Goal: Information Seeking & Learning: Learn about a topic

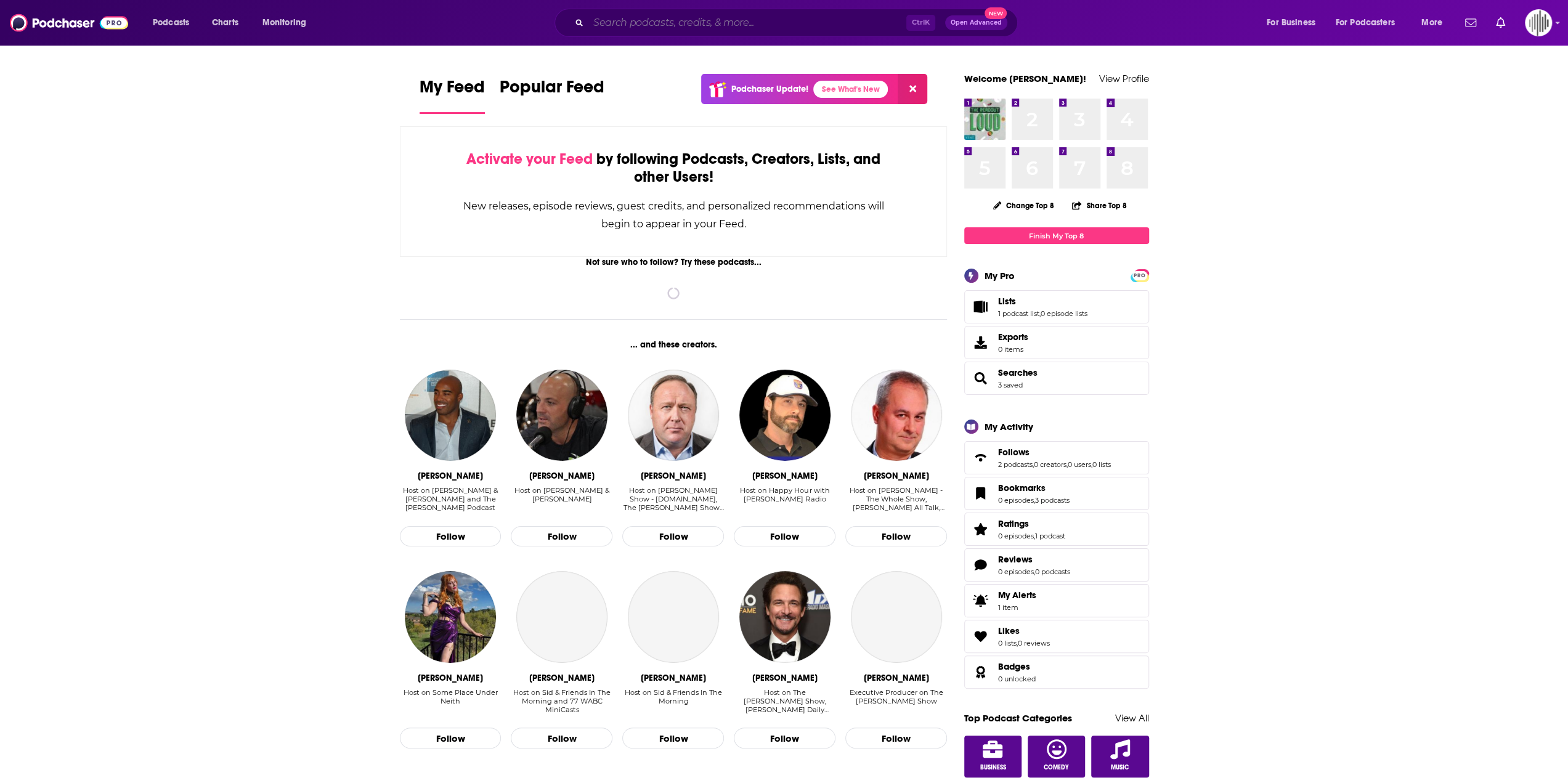
click at [677, 22] on input "Search podcasts, credits, & more..." at bounding box center [747, 22] width 318 height 20
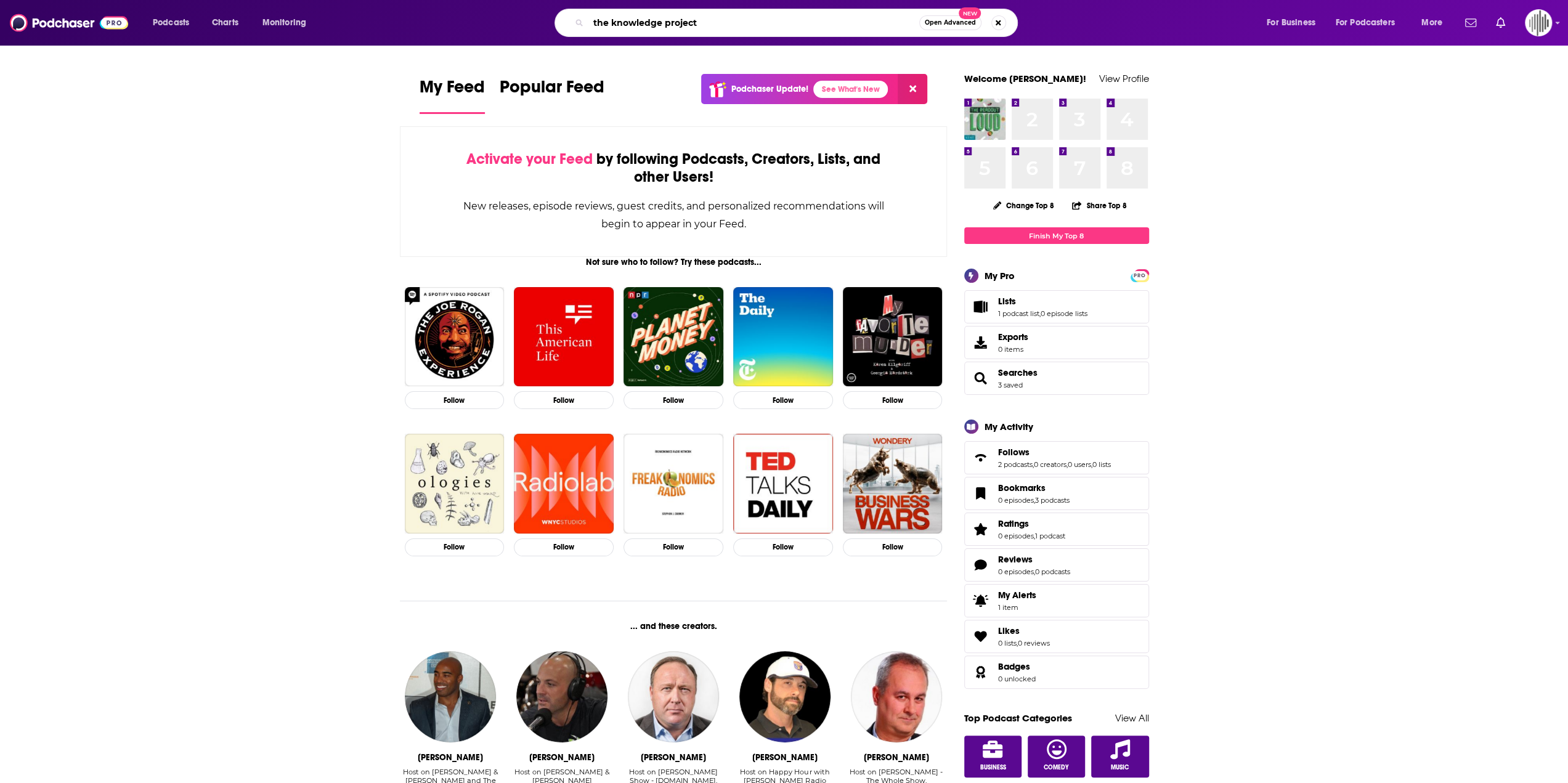
type input "the knowledge project"
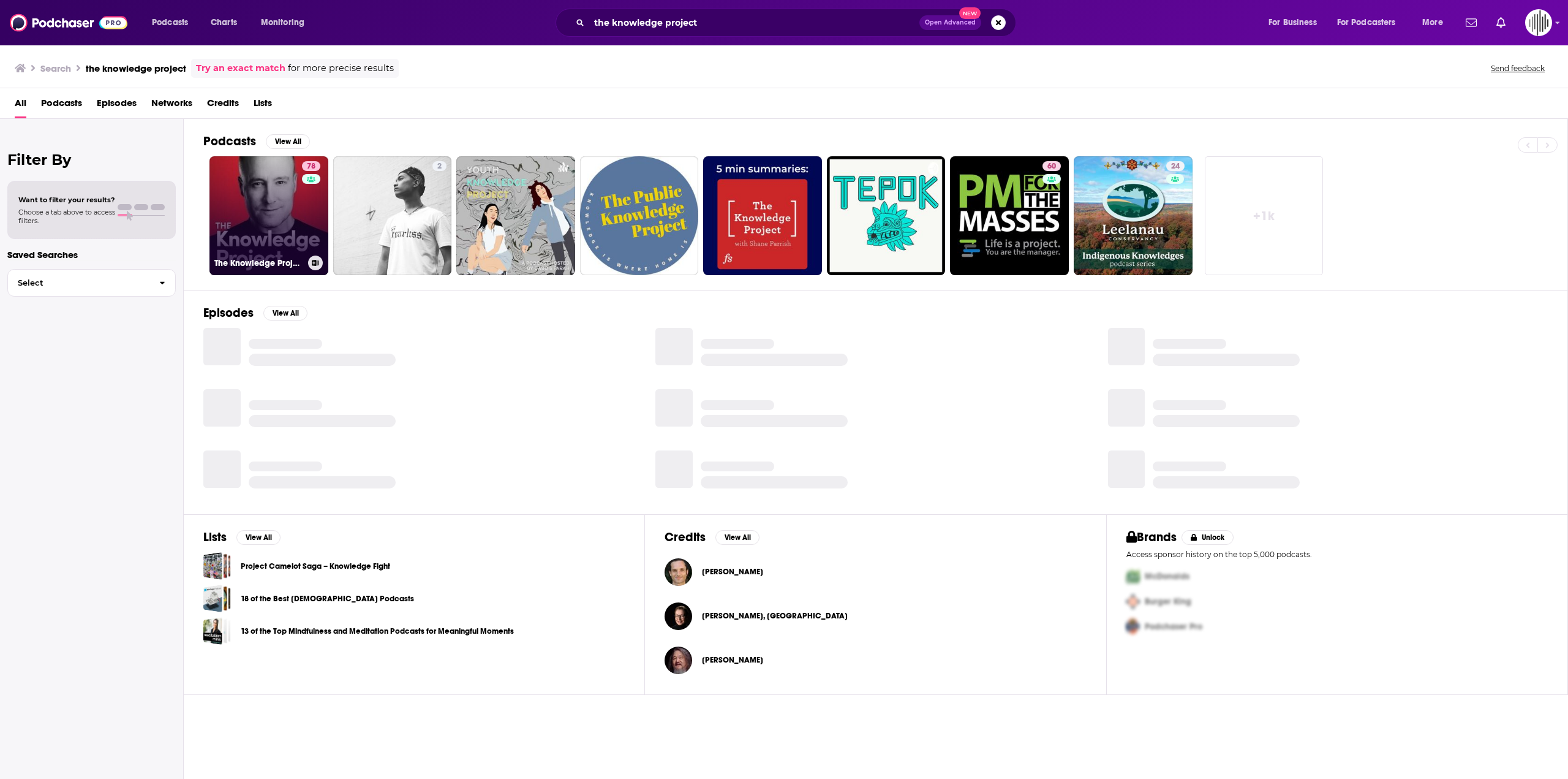
click at [274, 239] on link "78 The Knowledge Project with [PERSON_NAME]" at bounding box center [269, 215] width 119 height 119
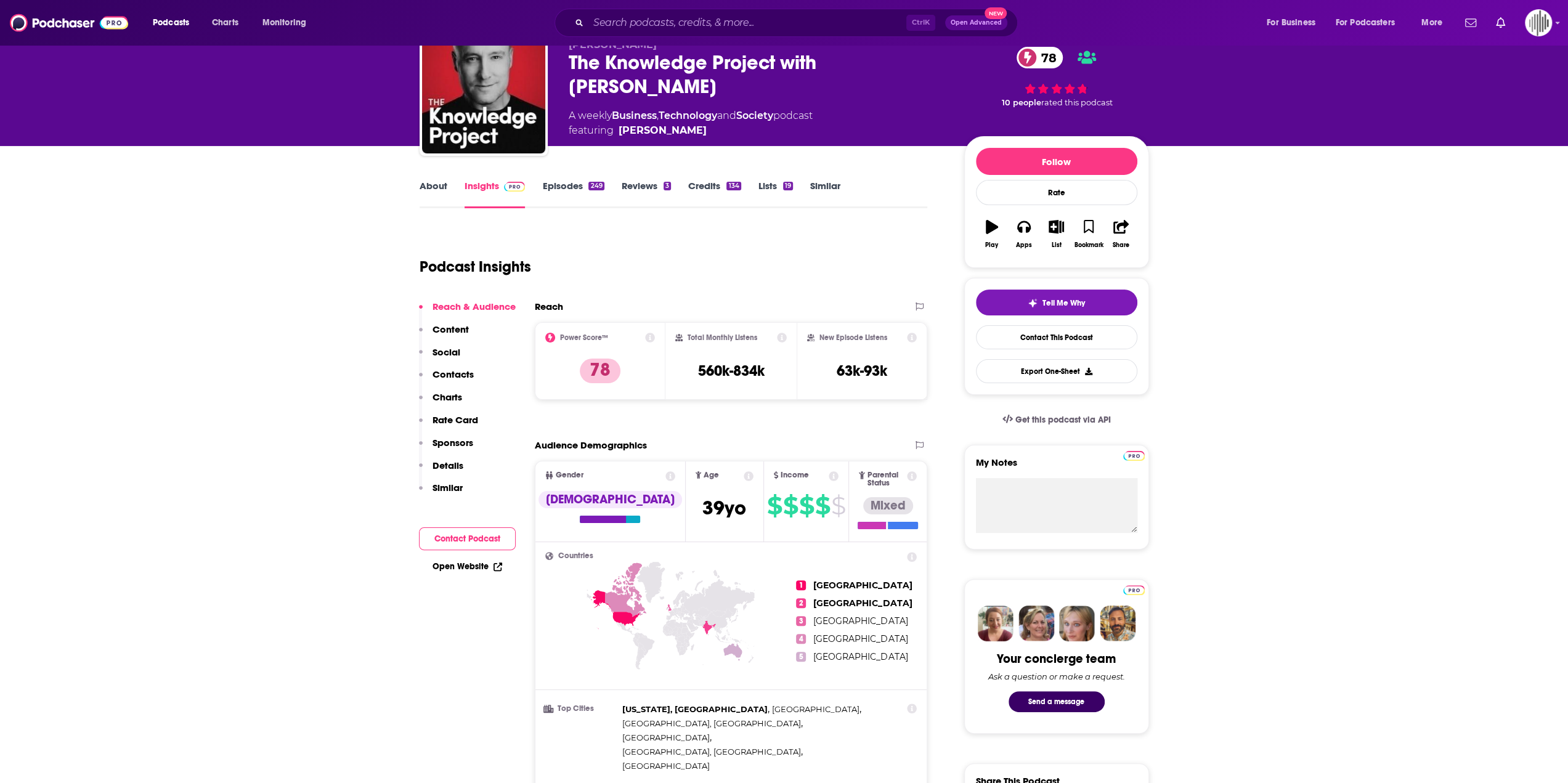
scroll to position [177, 0]
